Goal: Find contact information: Obtain details needed to contact an individual or organization

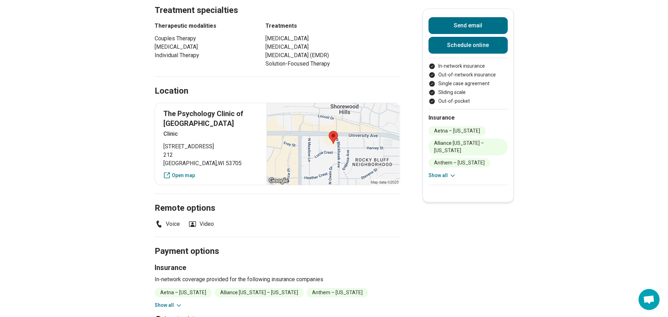
scroll to position [409, 0]
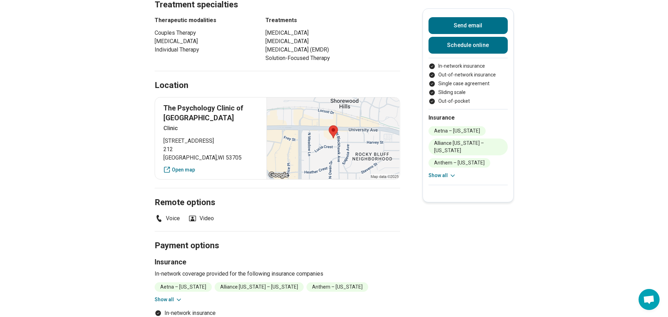
click at [181, 303] on icon at bounding box center [178, 299] width 7 height 7
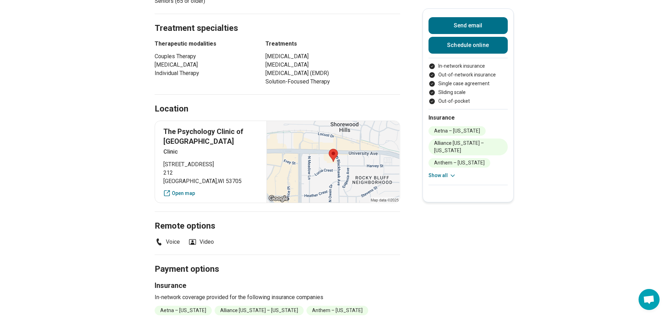
scroll to position [374, 0]
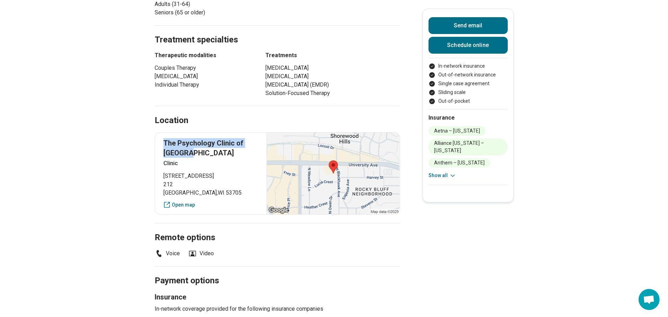
drag, startPoint x: 202, startPoint y: 163, endPoint x: 160, endPoint y: 153, distance: 43.2
click at [160, 153] on div "The Psychology Clinic of [GEOGRAPHIC_DATA] [STREET_ADDRESS] Open map" at bounding box center [278, 173] width 246 height 82
copy p "The Psychology Clinic of [GEOGRAPHIC_DATA]"
drag, startPoint x: 176, startPoint y: 193, endPoint x: 167, endPoint y: 186, distance: 11.9
click at [167, 186] on p "[STREET_ADDRESS]" at bounding box center [210, 184] width 95 height 25
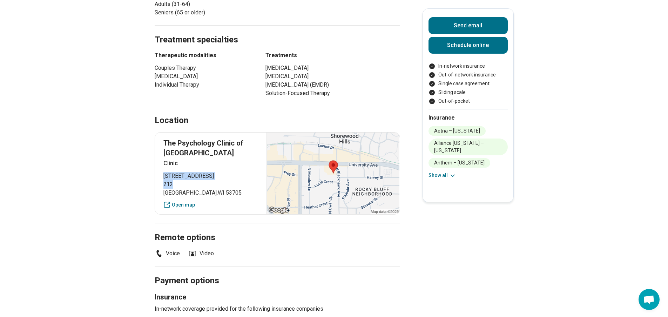
copy p "[STREET_ADDRESS]"
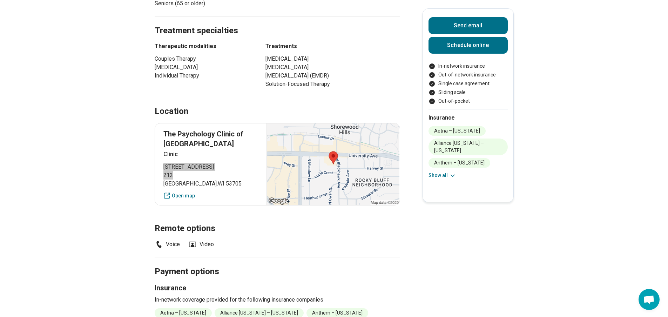
scroll to position [386, 0]
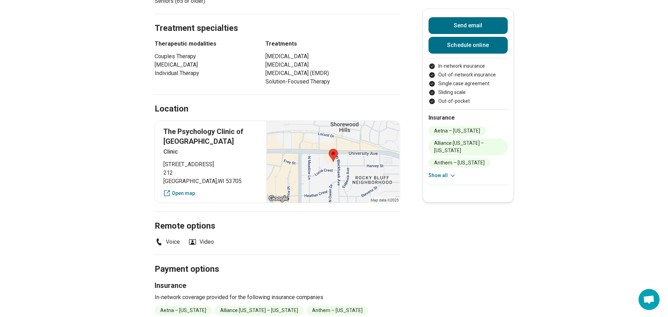
click at [161, 246] on icon at bounding box center [158, 242] width 5 height 7
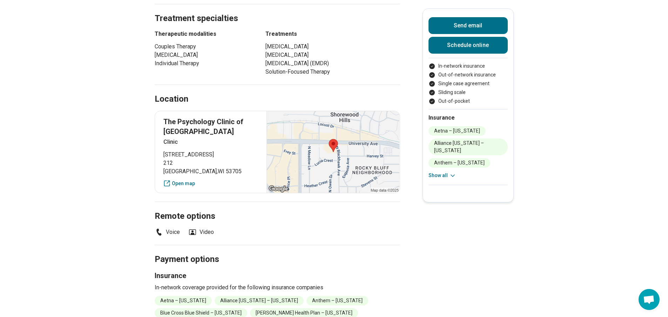
scroll to position [444, 0]
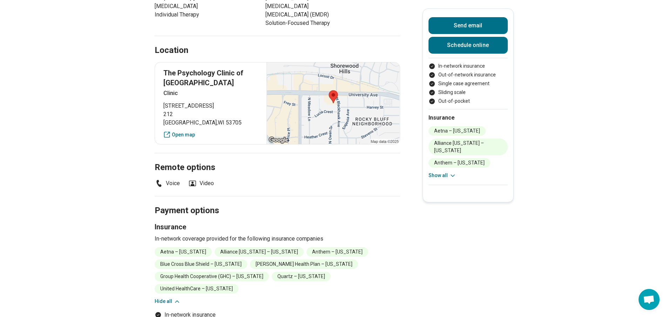
click at [159, 188] on icon at bounding box center [159, 183] width 8 height 8
click at [173, 188] on li "Voice" at bounding box center [167, 183] width 25 height 8
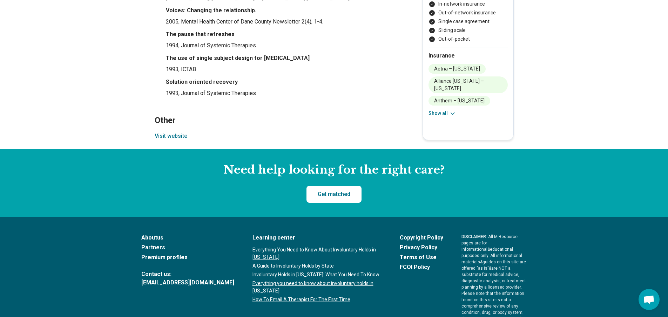
scroll to position [971, 0]
